Goal: Task Accomplishment & Management: Manage account settings

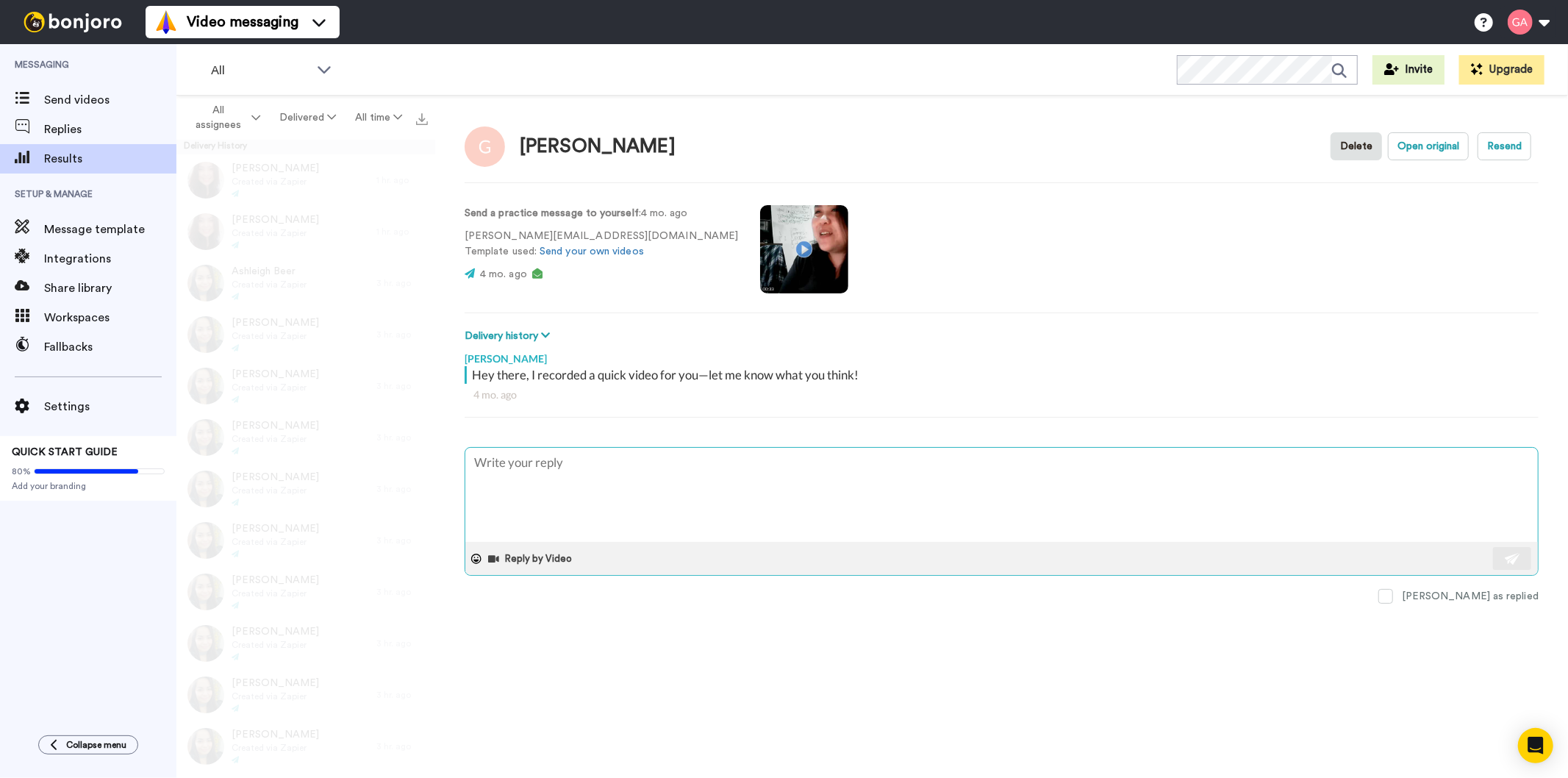
type textarea "x"
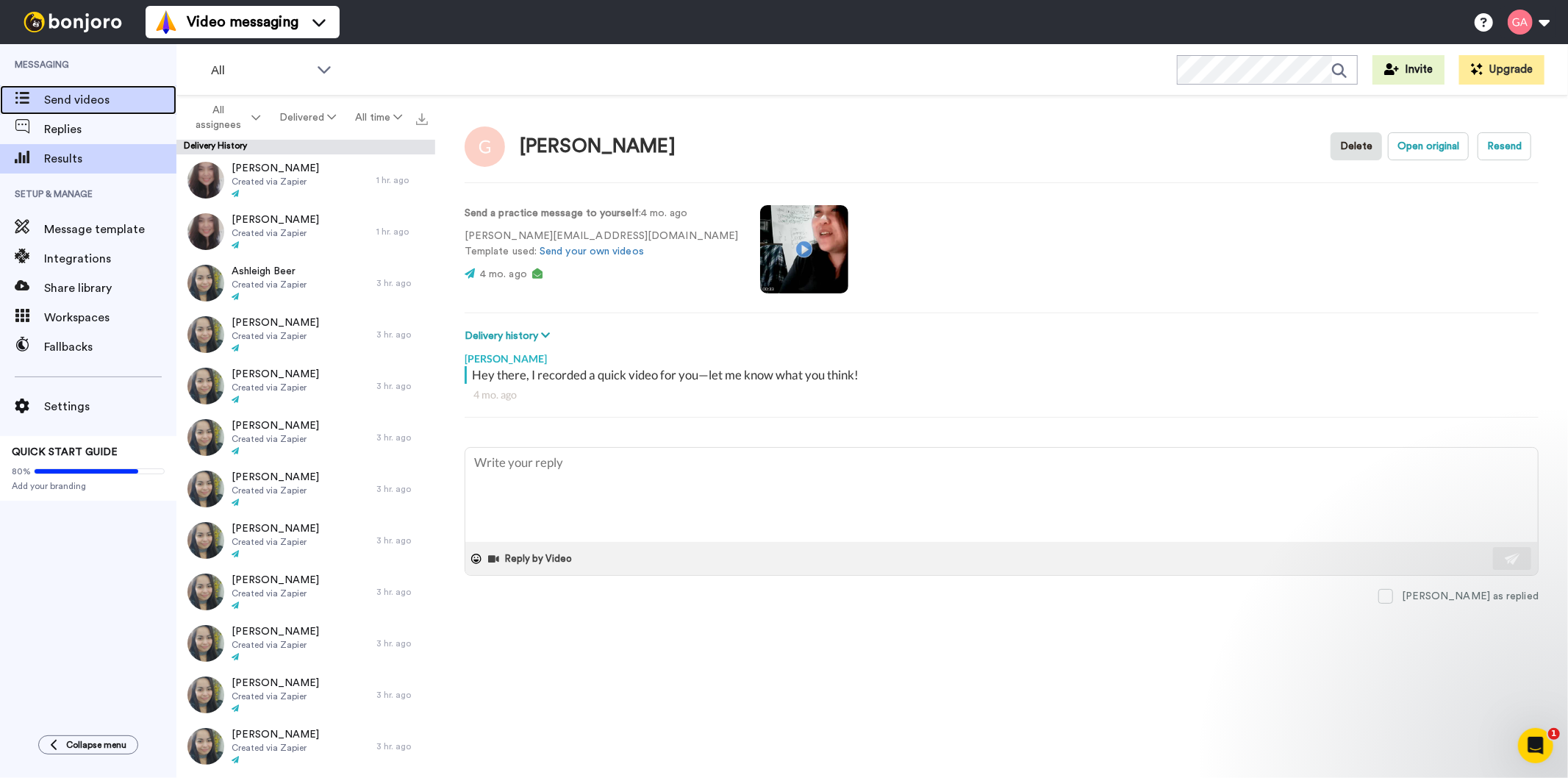
click at [79, 100] on span "Send videos" at bounding box center [110, 100] width 132 height 18
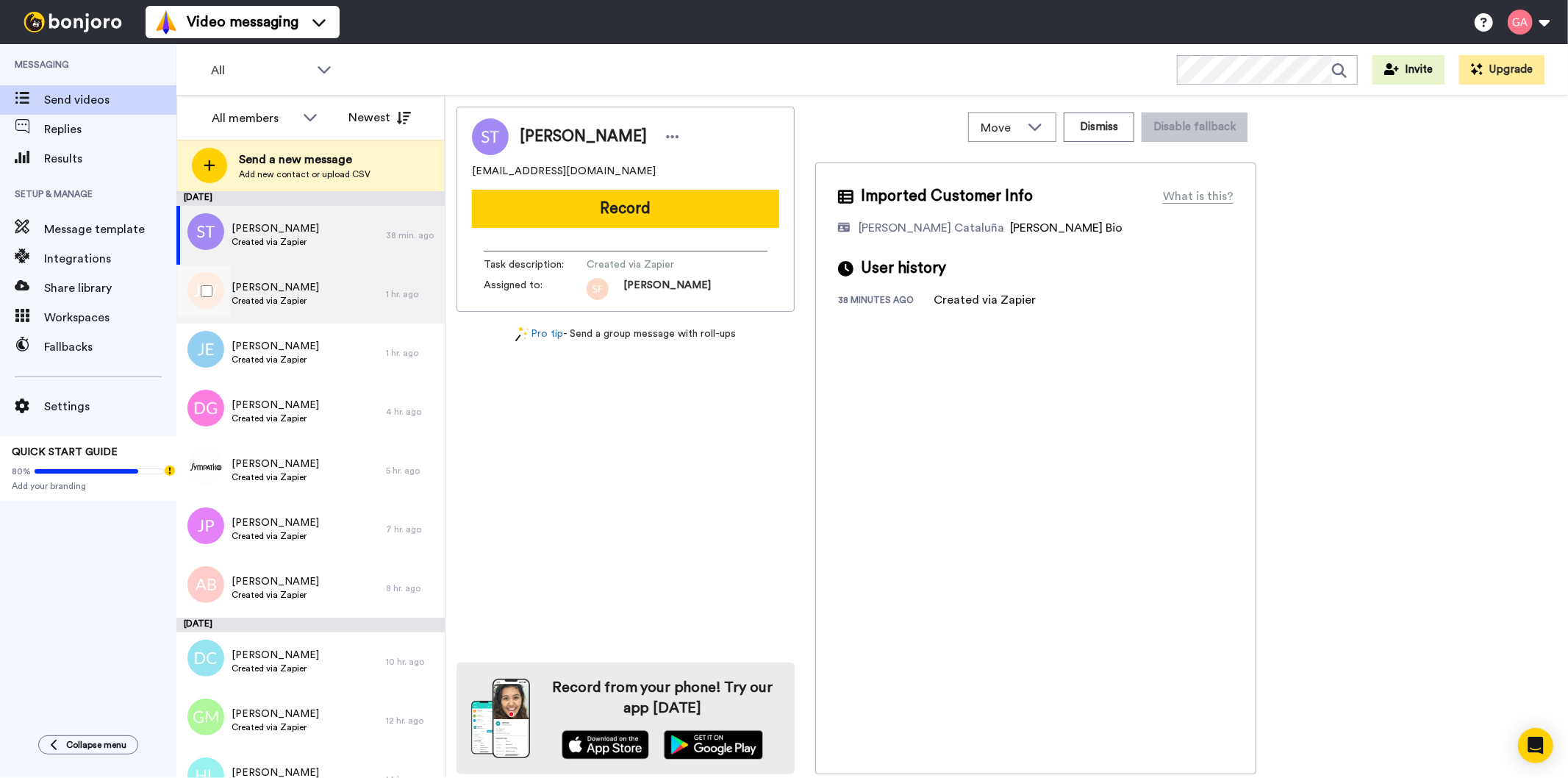
click at [287, 300] on span "Created via Zapier" at bounding box center [275, 301] width 88 height 12
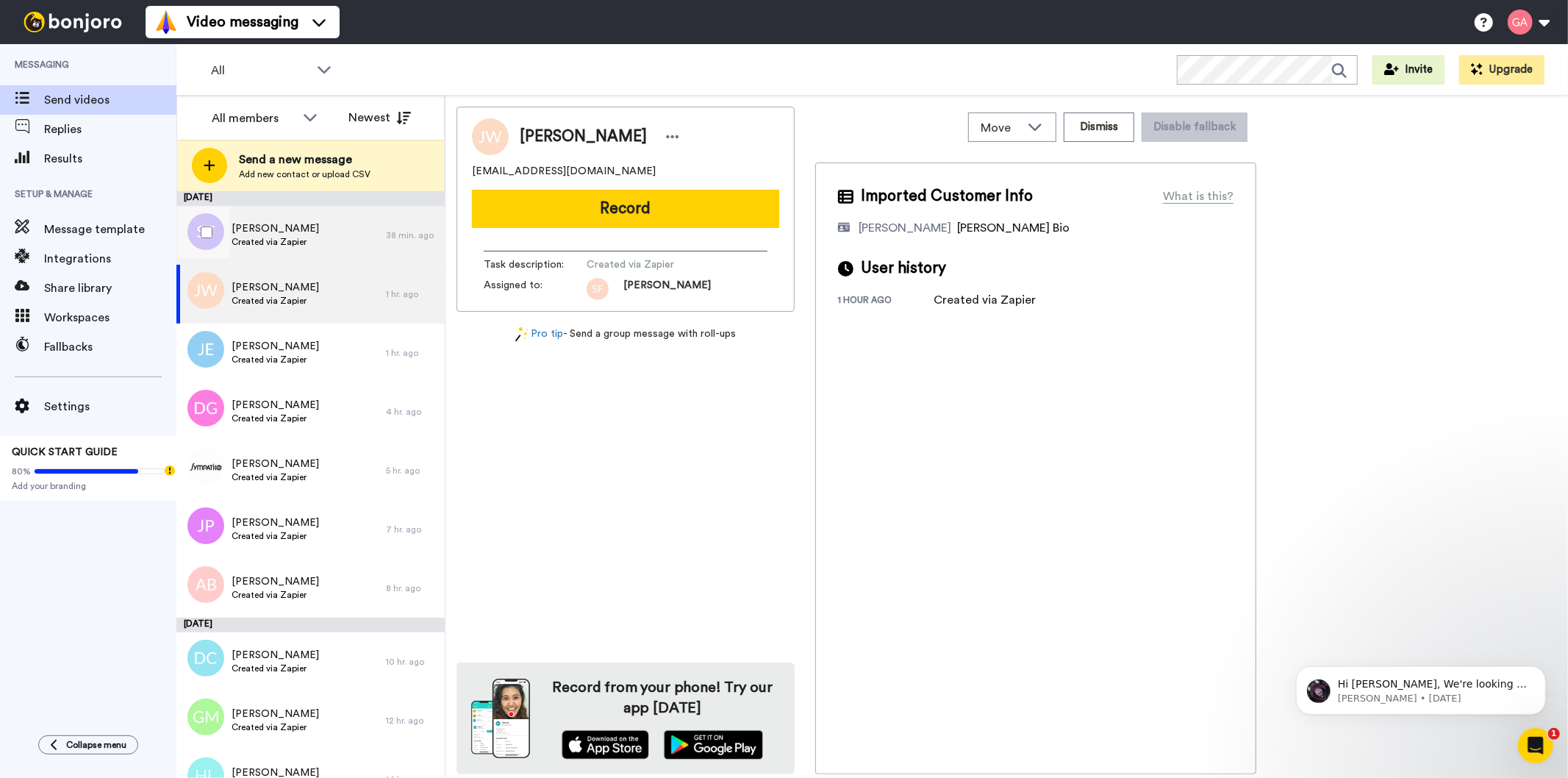
click at [288, 236] on span "Created via Zapier" at bounding box center [275, 242] width 88 height 12
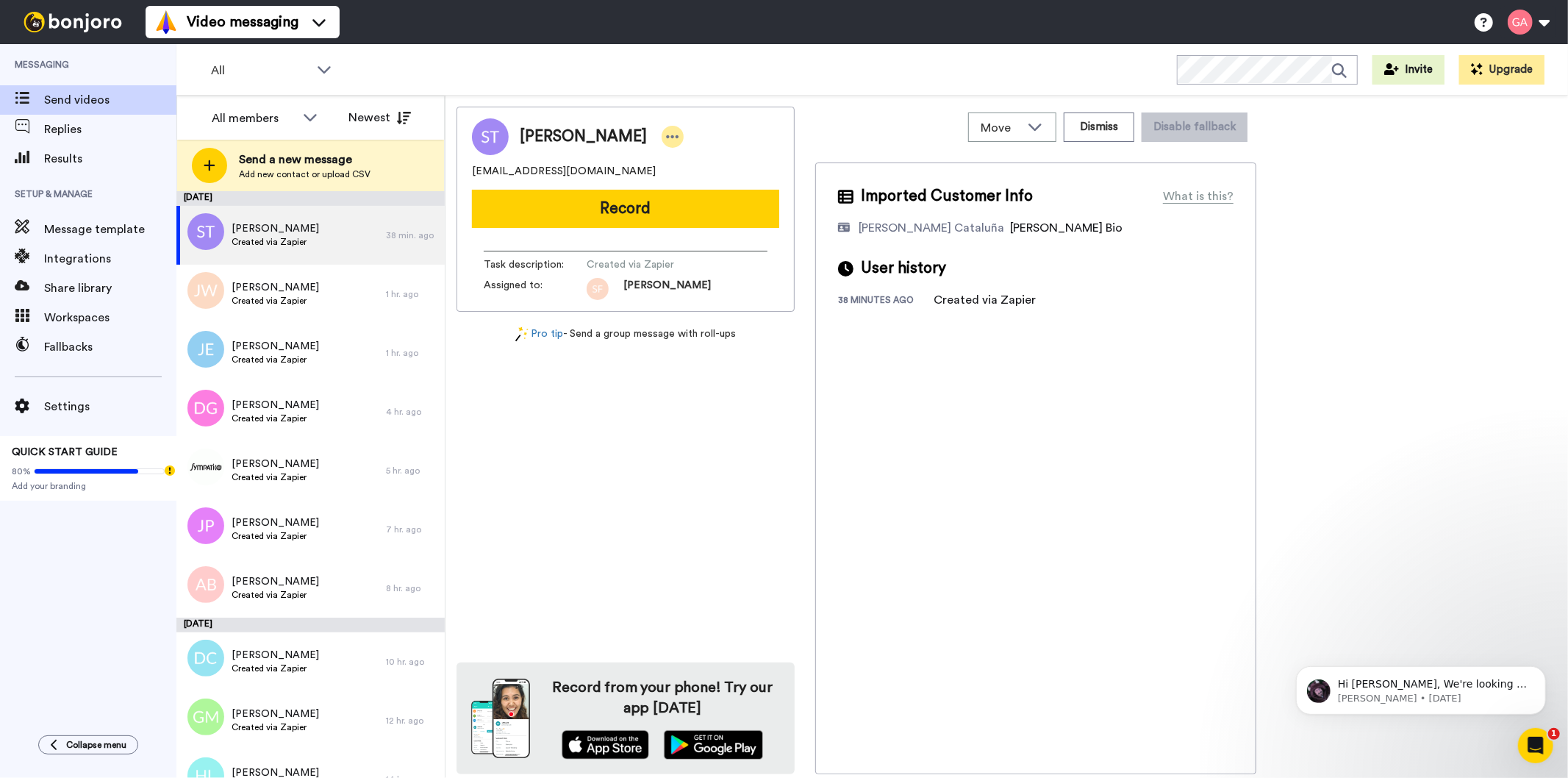
click at [666, 133] on icon at bounding box center [673, 137] width 13 height 15
click at [677, 180] on li "Assign" at bounding box center [696, 182] width 106 height 20
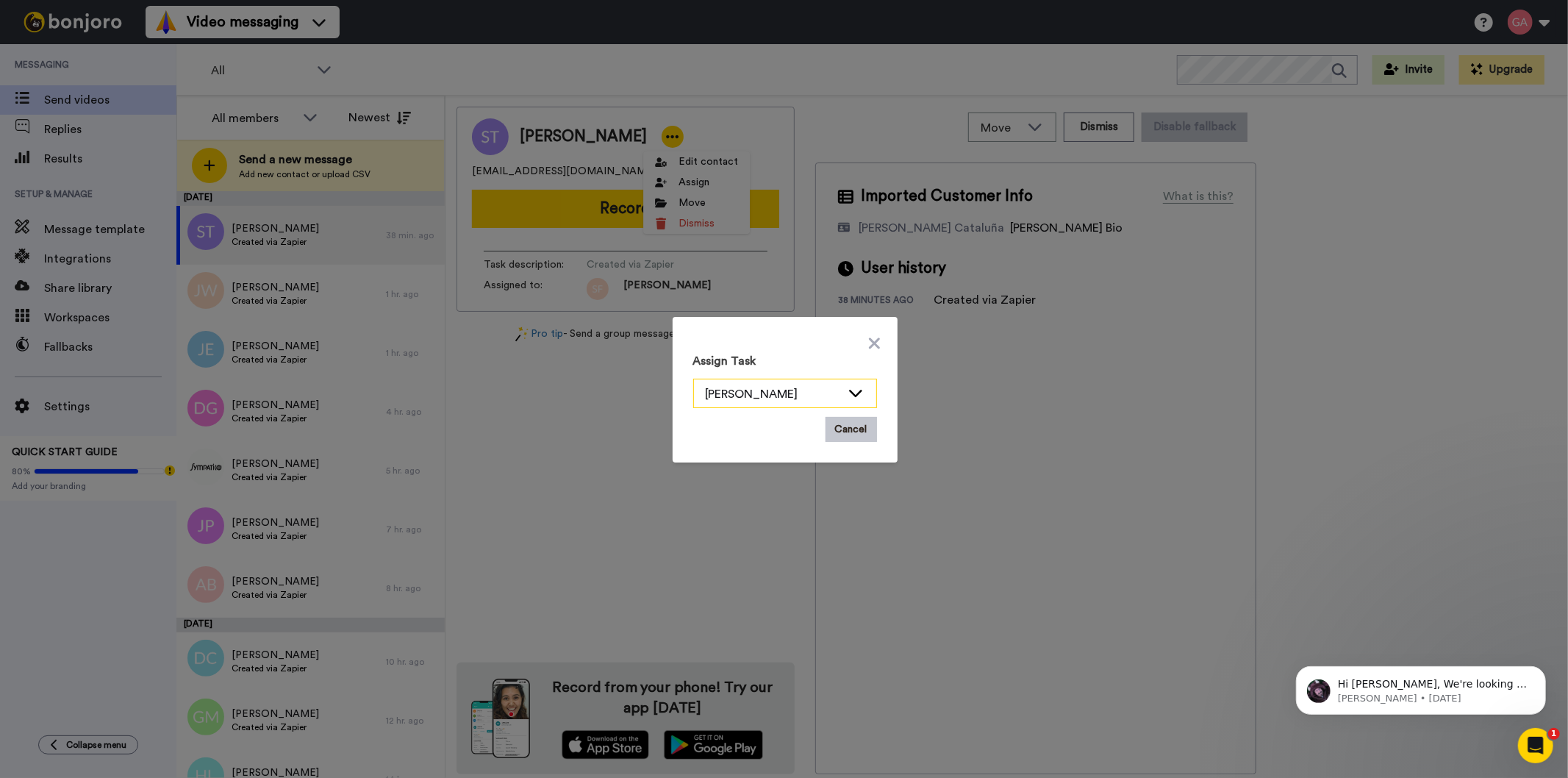
click at [825, 390] on div "Scott Friesen" at bounding box center [773, 395] width 135 height 18
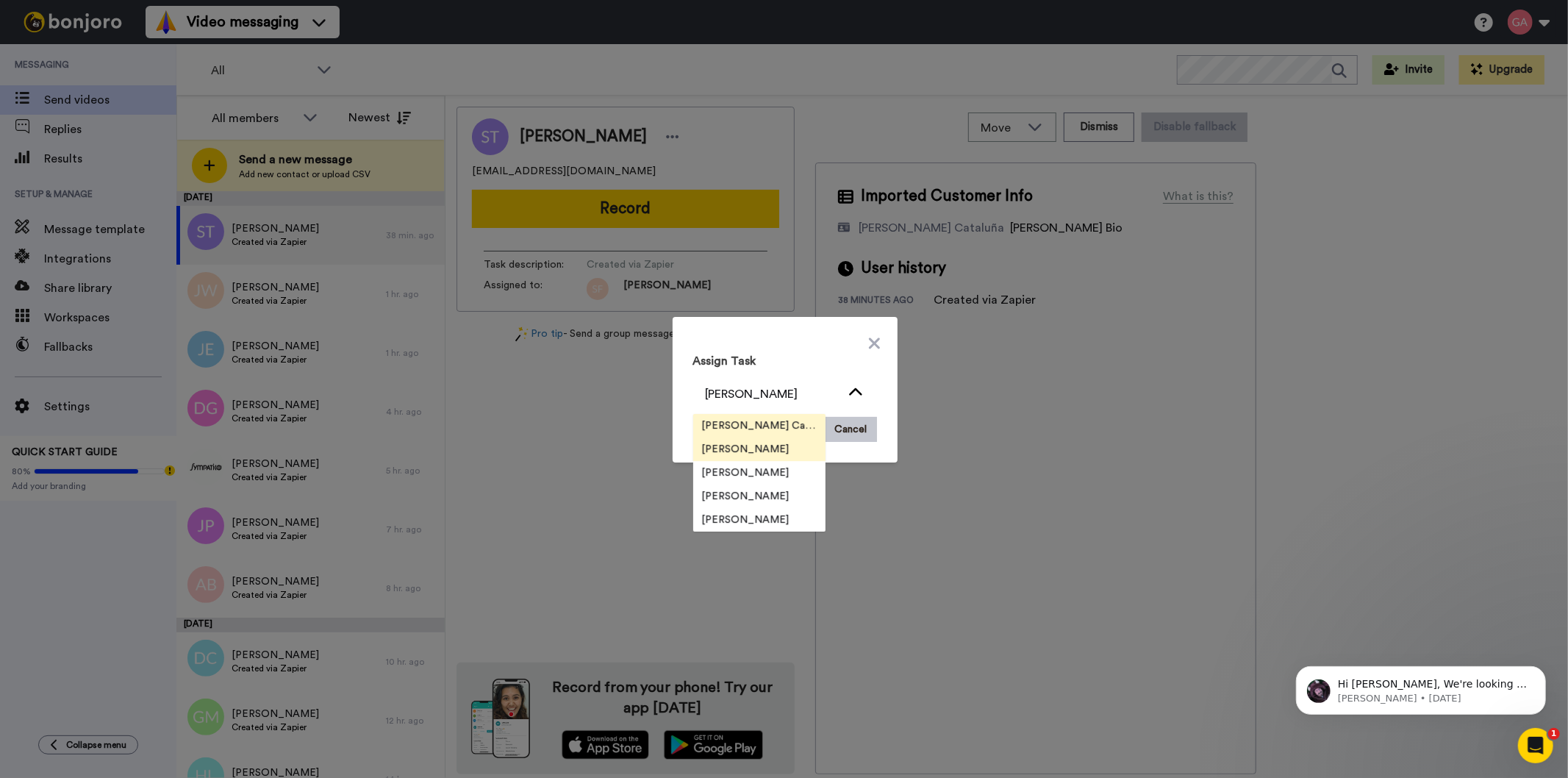
click at [744, 427] on span "Josephine Cataluña" at bounding box center [759, 426] width 132 height 15
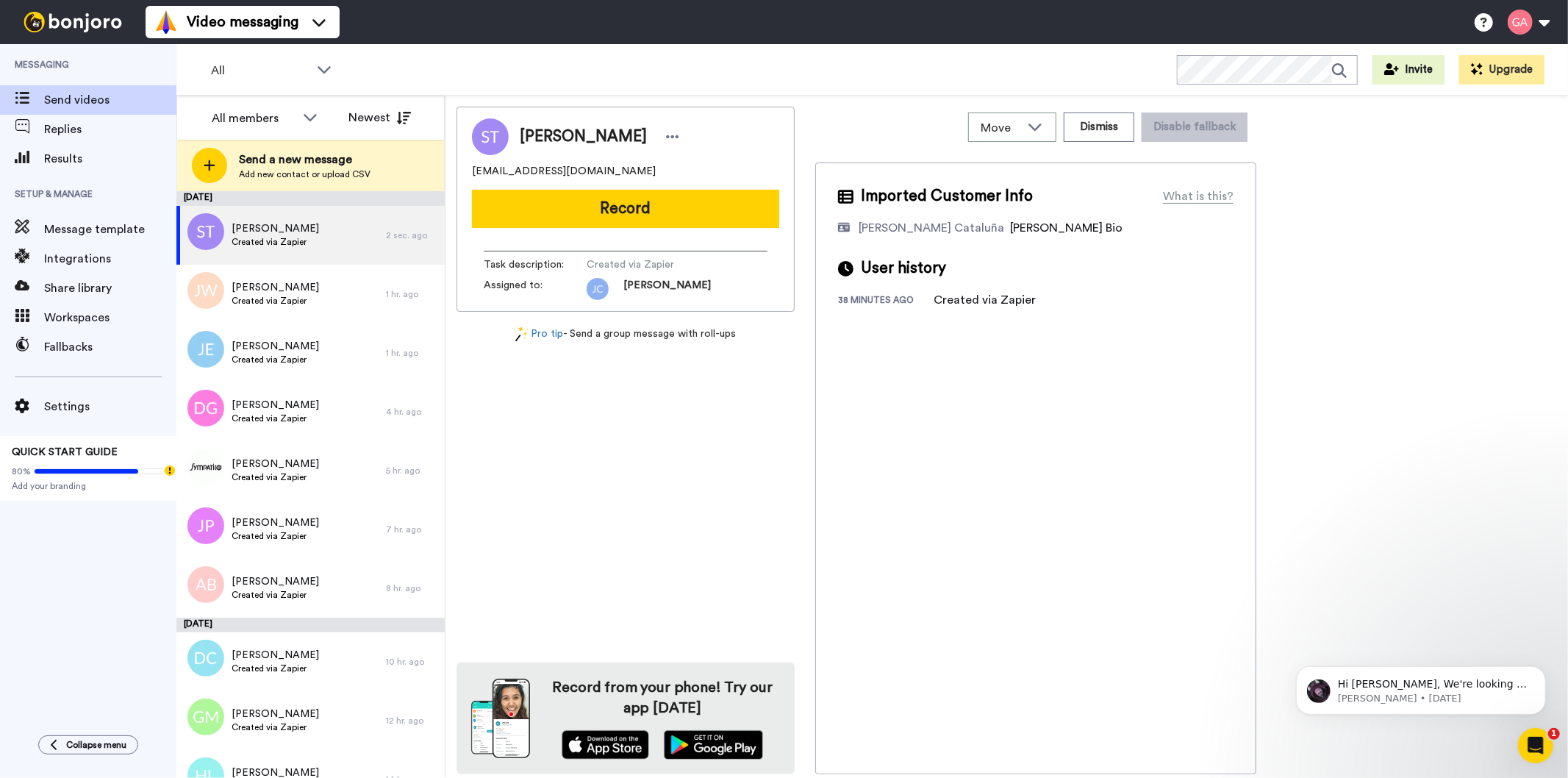
click at [678, 502] on div "Sharad Thakore sharadthakore@gmail.com Record Task description : Created via Za…" at bounding box center [626, 440] width 338 height 668
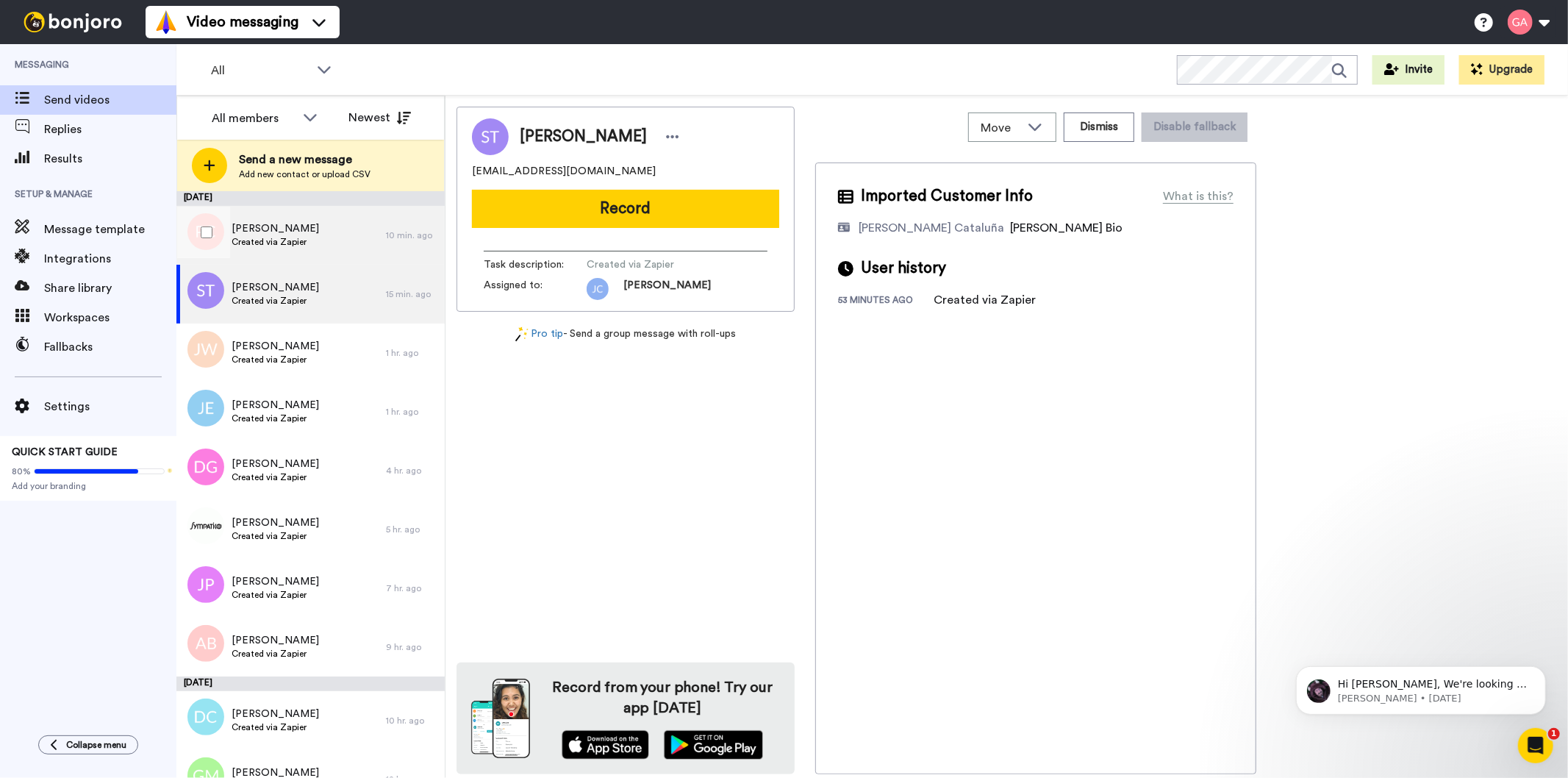
click at [281, 250] on div "Paula Cameron Created via Zapier" at bounding box center [281, 235] width 210 height 59
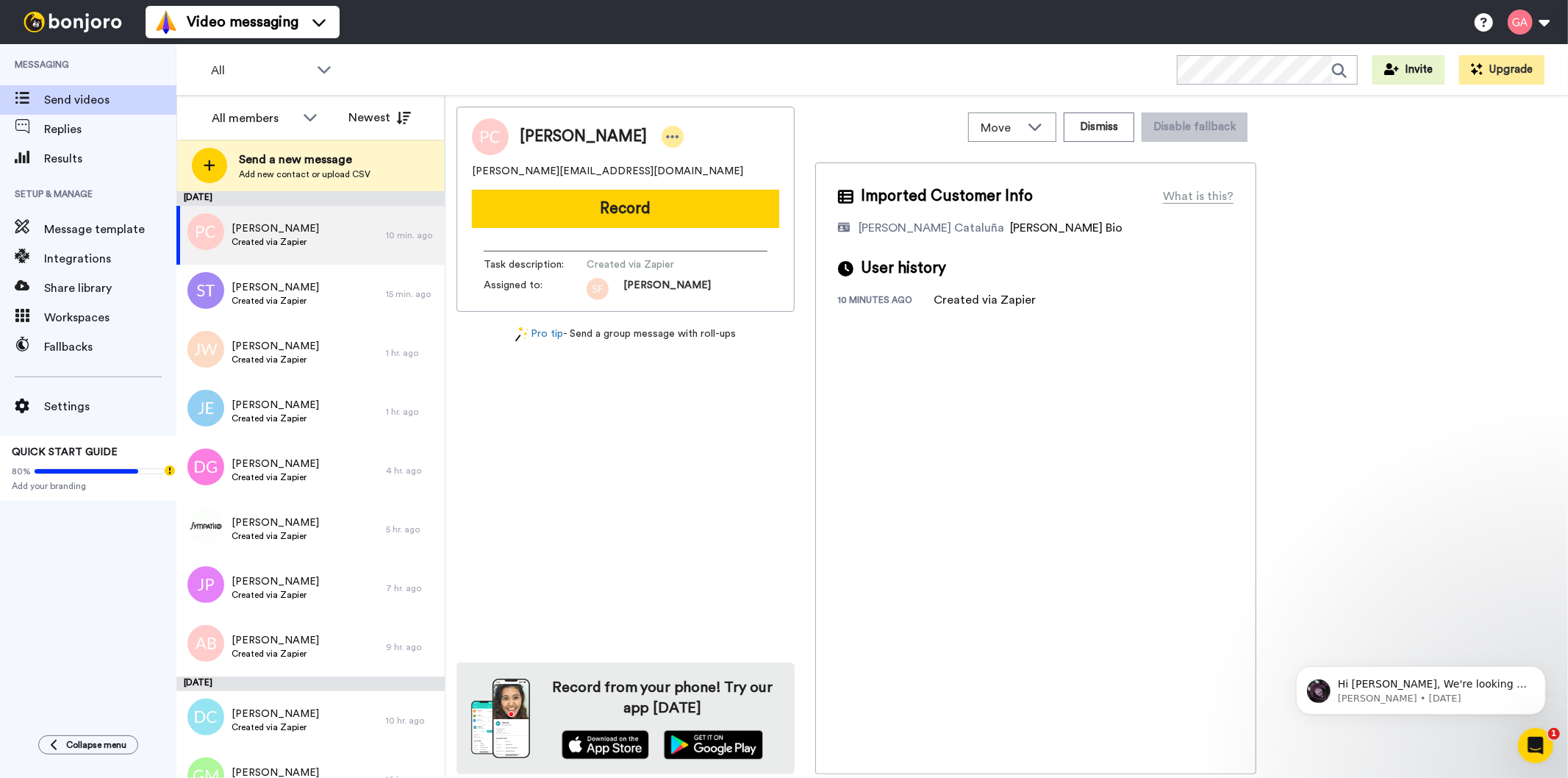
click at [666, 136] on icon at bounding box center [673, 137] width 13 height 15
click at [671, 185] on li "Assign" at bounding box center [692, 182] width 106 height 20
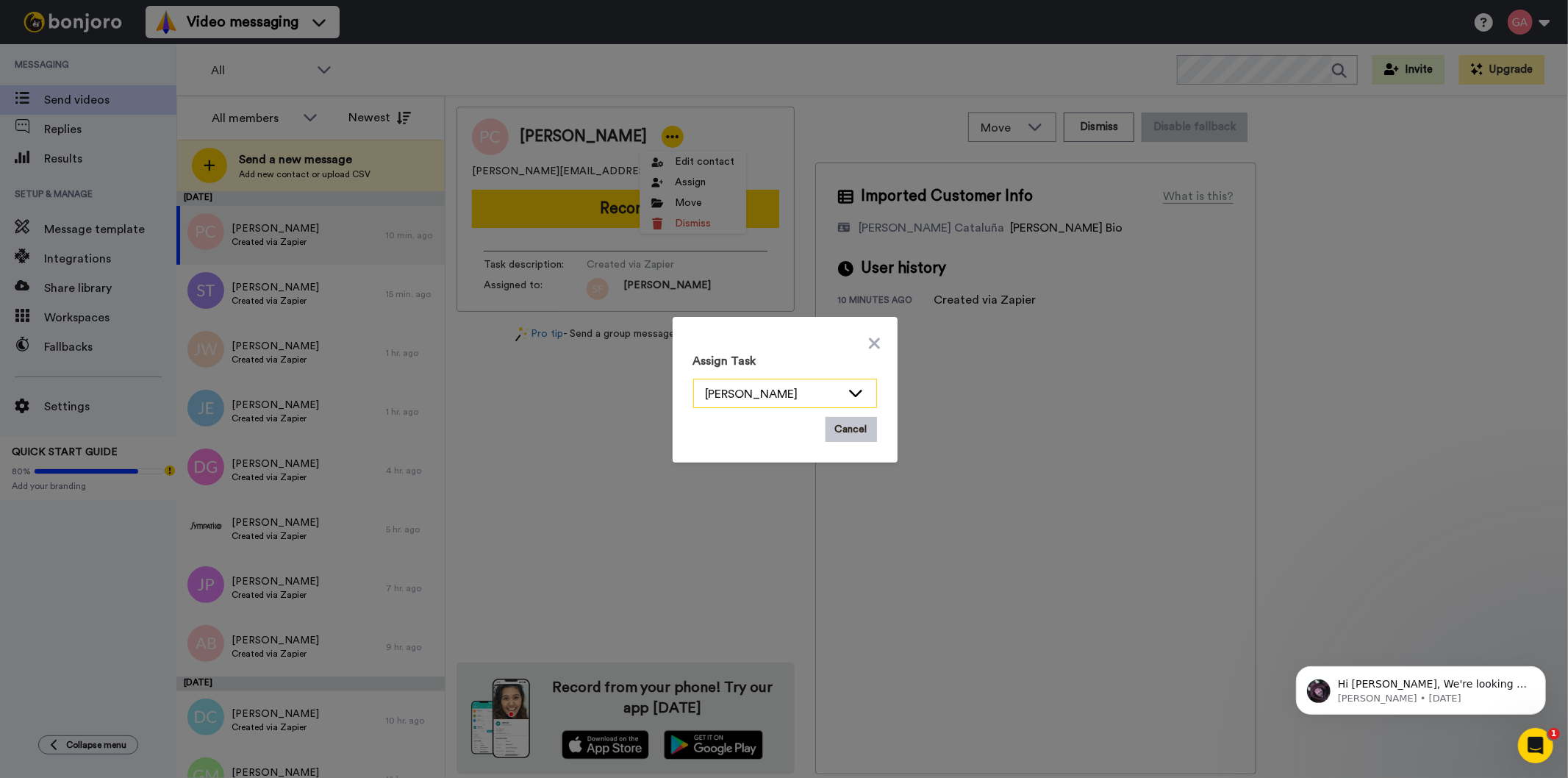
click at [721, 392] on div "Scott Friesen" at bounding box center [773, 395] width 135 height 18
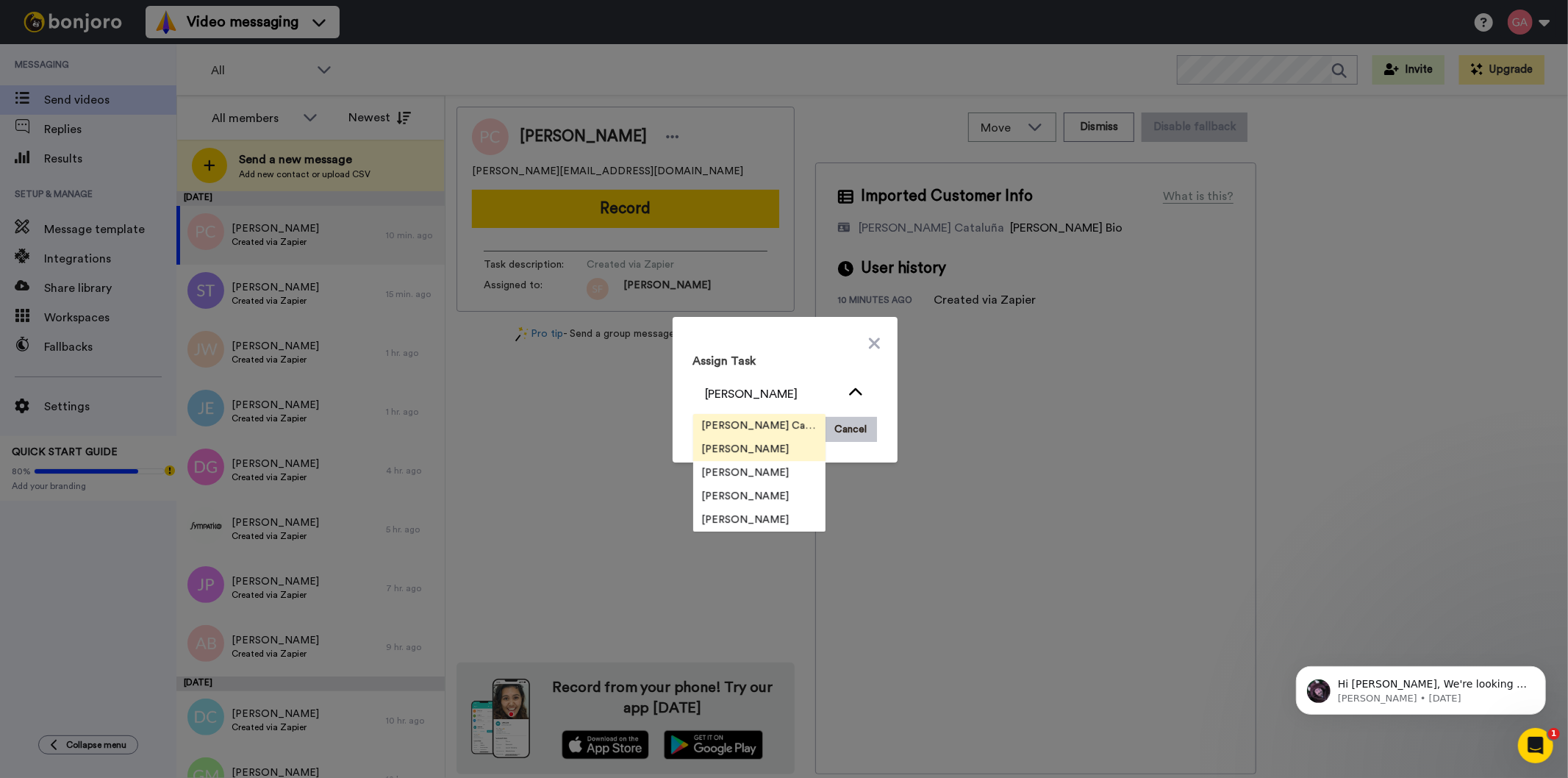
click at [730, 414] on li "Josephine Cataluña" at bounding box center [759, 425] width 132 height 23
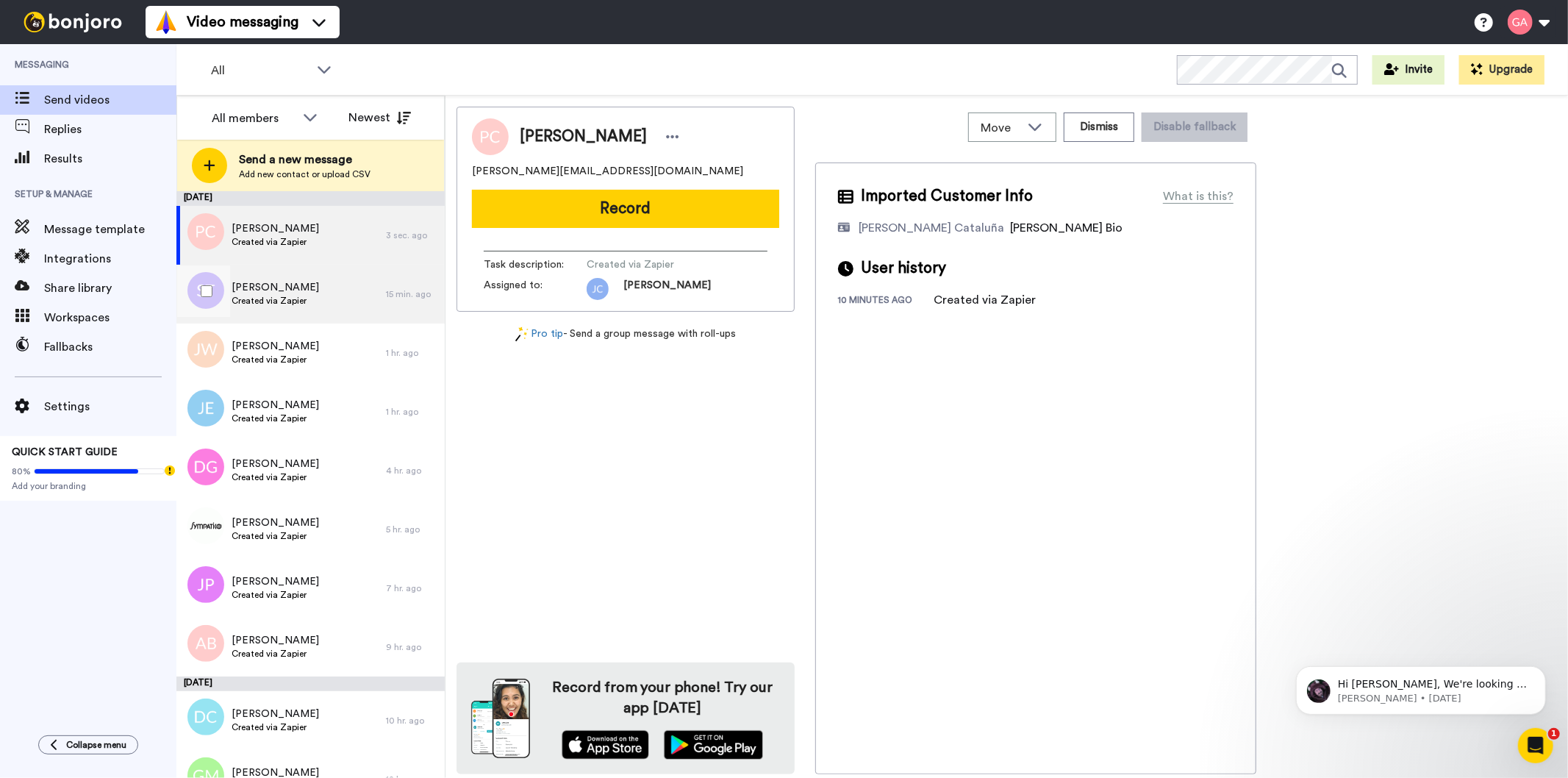
click at [316, 291] on div "Sharad Thakore Created via Zapier" at bounding box center [281, 294] width 210 height 59
click at [299, 236] on span "Created via Zapier" at bounding box center [275, 242] width 88 height 12
click at [309, 317] on div "Sharad Thakore Created via Zapier" at bounding box center [281, 294] width 210 height 59
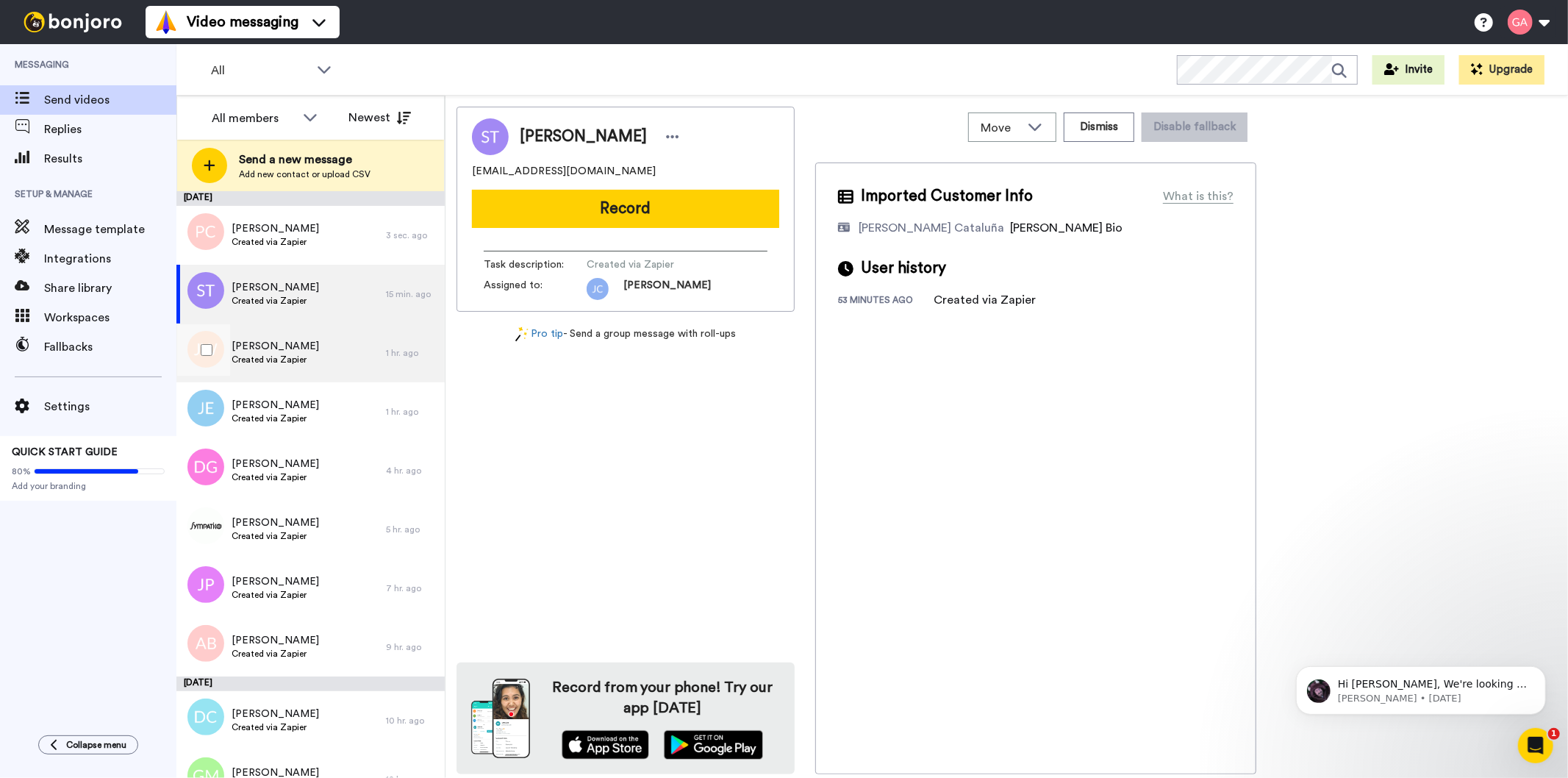
click at [312, 354] on div "Jasmine Whitley Created via Zapier" at bounding box center [281, 353] width 210 height 59
